Goal: Information Seeking & Learning: Learn about a topic

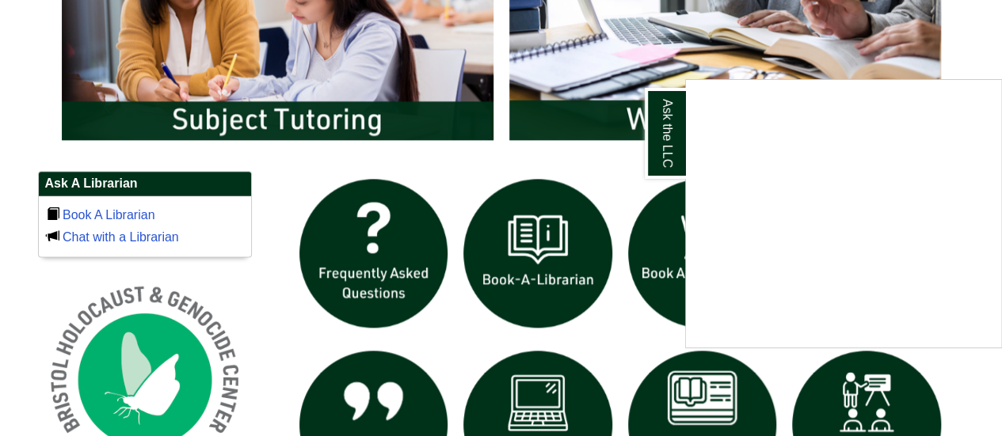
scroll to position [1028, 0]
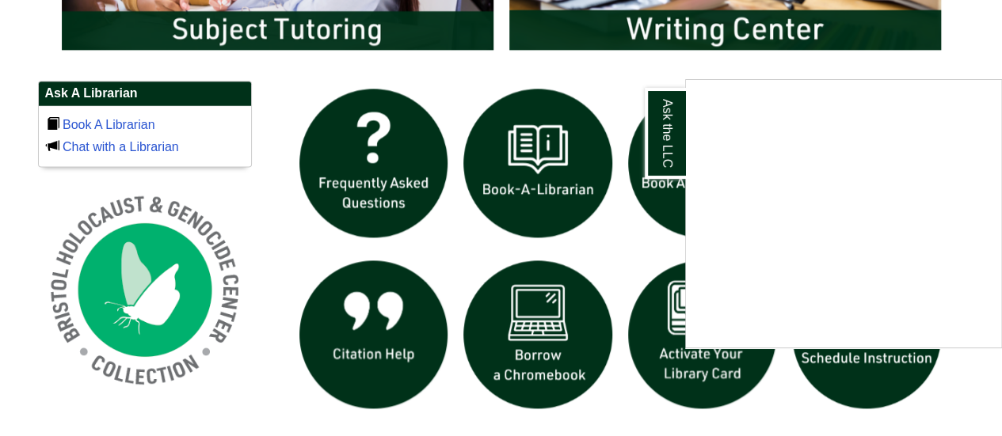
click at [625, 231] on div "Ask the LLC" at bounding box center [501, 218] width 1002 height 436
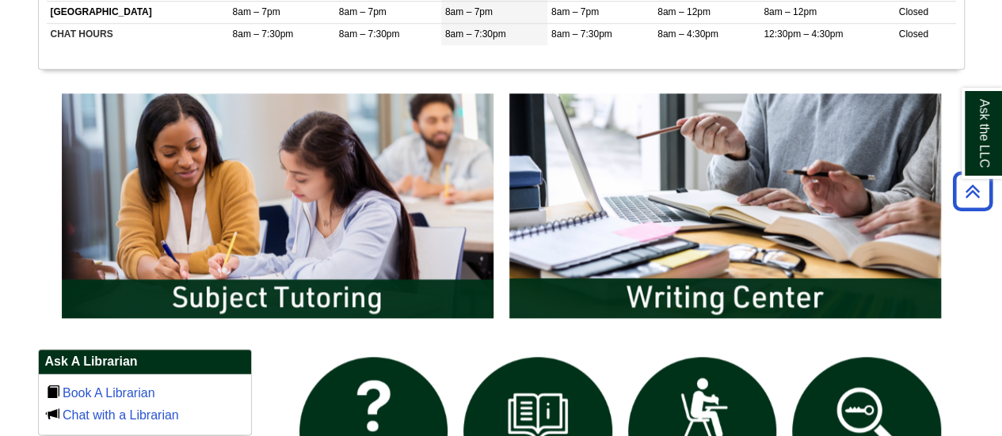
scroll to position [758, 0]
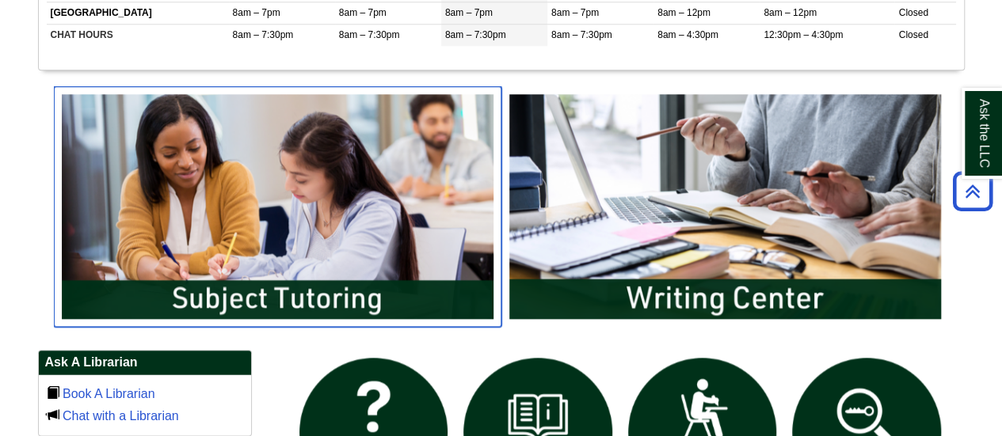
click at [253, 164] on img "slideshow" at bounding box center [277, 206] width 447 height 241
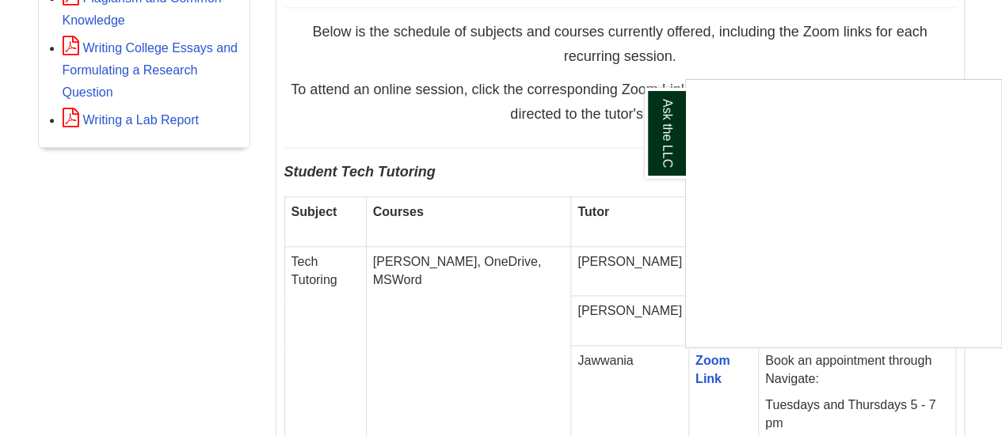
scroll to position [858, 0]
click at [587, 139] on div "Ask the LLC" at bounding box center [501, 218] width 1002 height 436
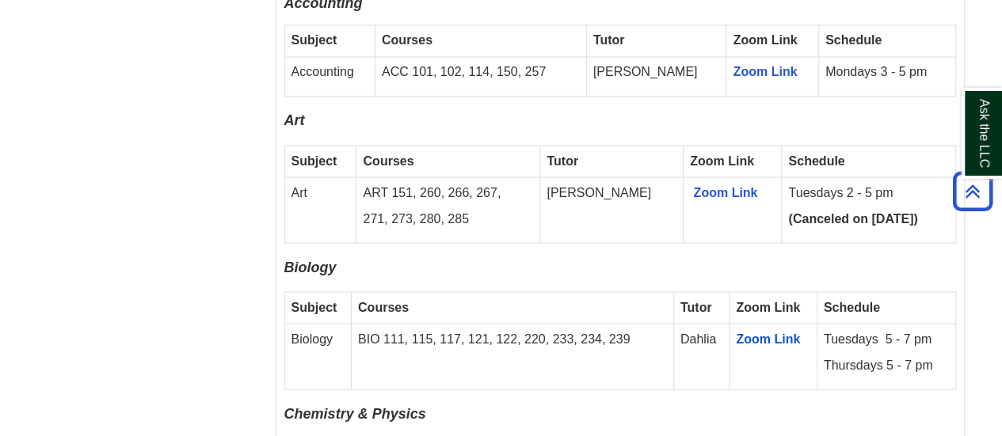
scroll to position [1362, 0]
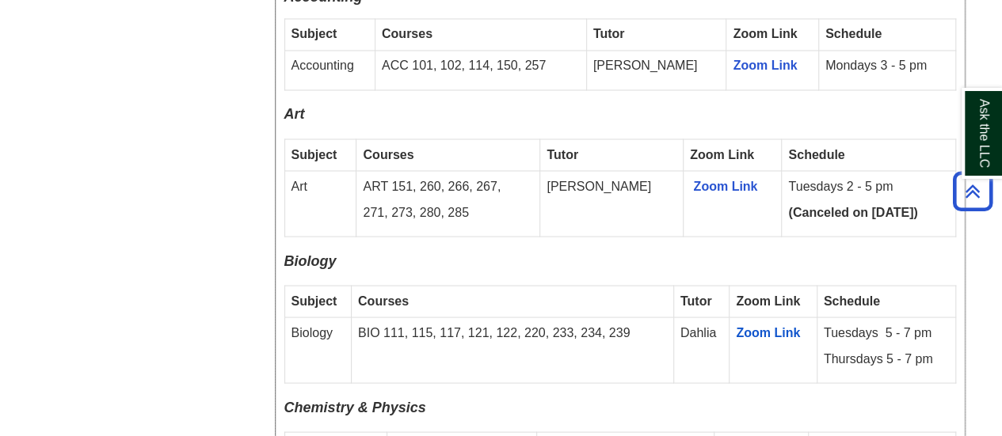
click at [393, 147] on strong "Courses" at bounding box center [388, 153] width 51 height 13
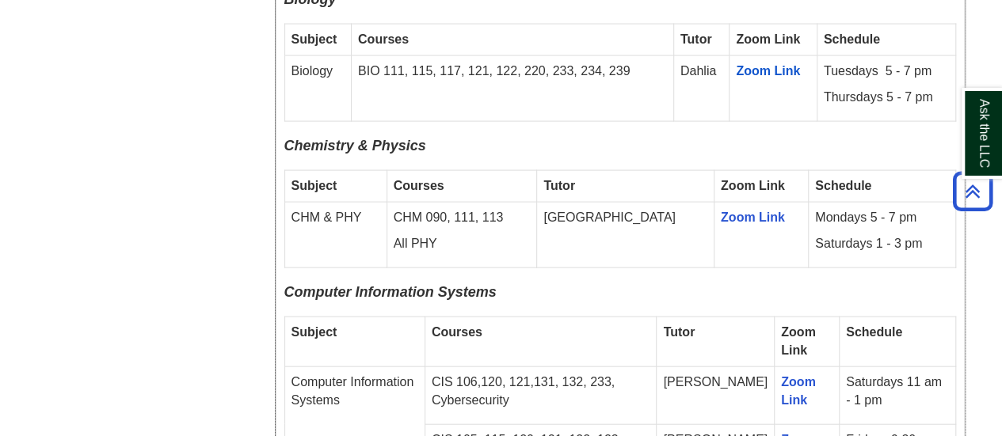
scroll to position [1625, 0]
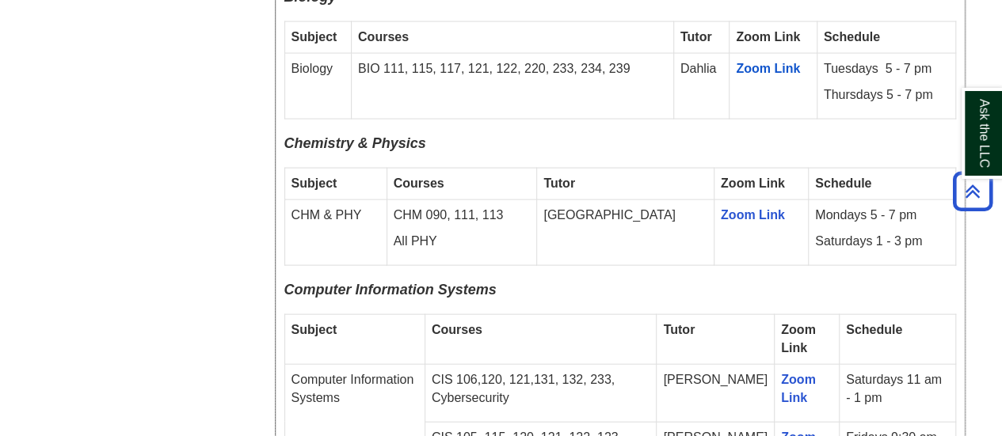
drag, startPoint x: 285, startPoint y: 150, endPoint x: 894, endPoint y: 240, distance: 615.4
click at [894, 240] on div "Fall 2025 Online Drop-In Schedule All remote drop-in tutoring is offered via Zo…" at bounding box center [619, 352] width 671 height 2443
copy div "Subject Courses Tutor Zoom Link Schedule CHM & PHY CHM 090, 111, 113 All PHY De…"
